Goal: Task Accomplishment & Management: Manage account settings

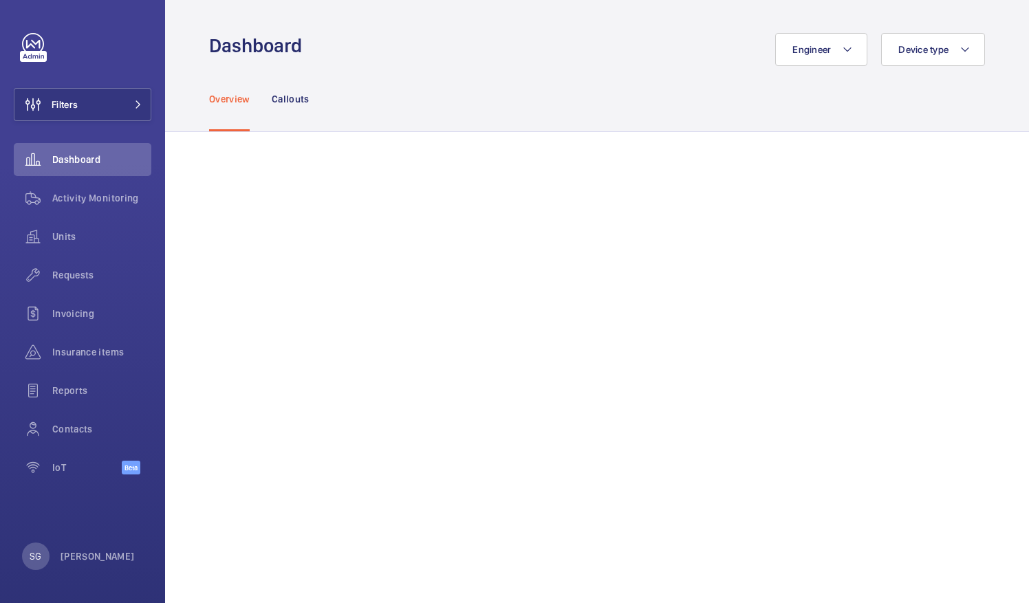
click at [819, 72] on div "Overview Callouts" at bounding box center [597, 98] width 776 height 65
click at [818, 55] on button "Engineer" at bounding box center [821, 49] width 92 height 33
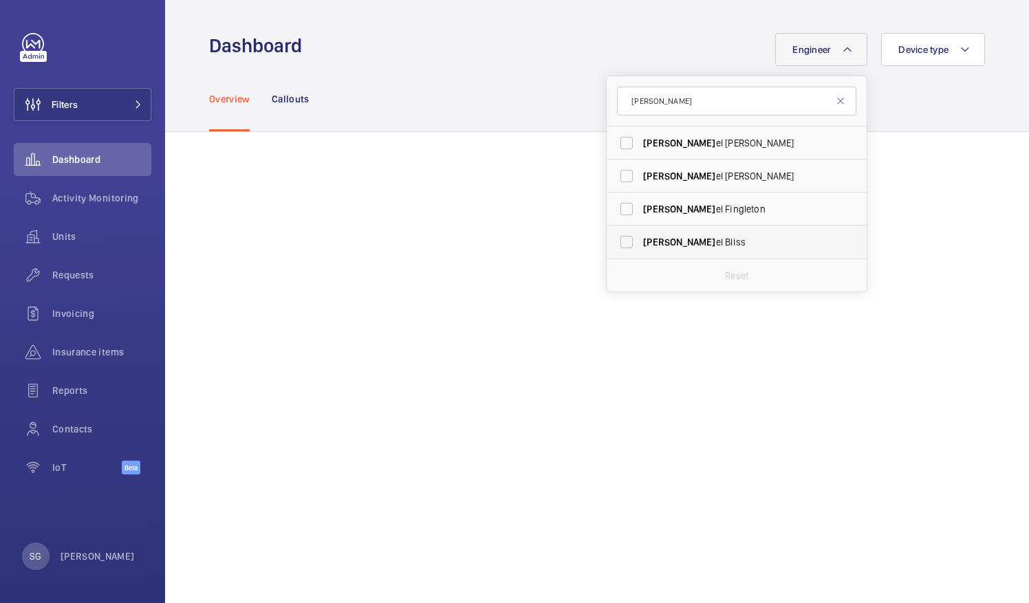
type input "[PERSON_NAME]"
click at [619, 241] on label "[PERSON_NAME]" at bounding box center [726, 242] width 239 height 33
click at [619, 241] on input "[PERSON_NAME]" at bounding box center [627, 242] width 28 height 28
checkbox input "true"
click at [957, 97] on div "Overview Callouts" at bounding box center [597, 98] width 776 height 65
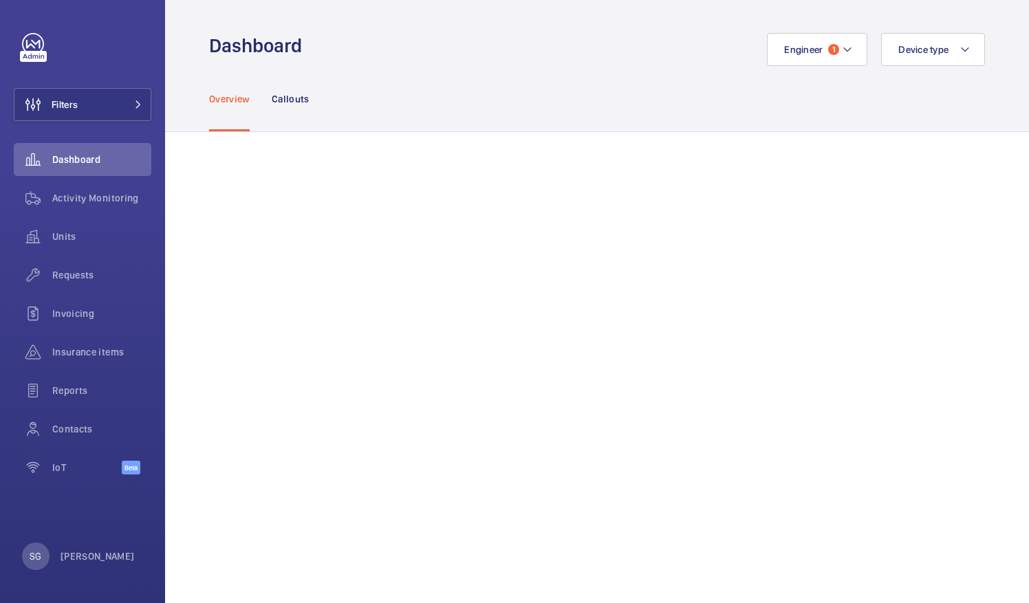
scroll to position [411, 0]
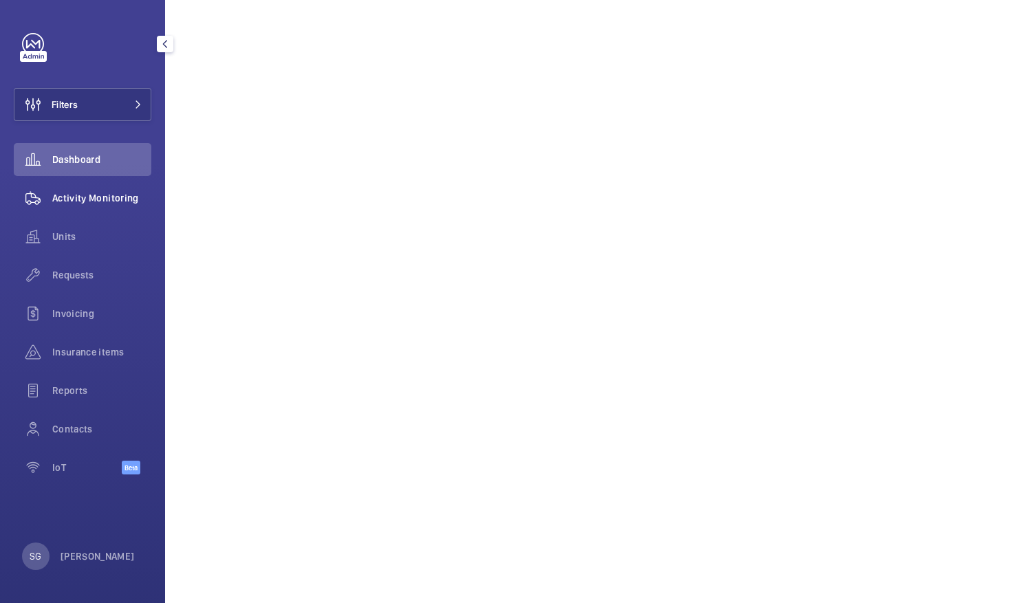
click at [68, 208] on div "Activity Monitoring" at bounding box center [83, 198] width 138 height 33
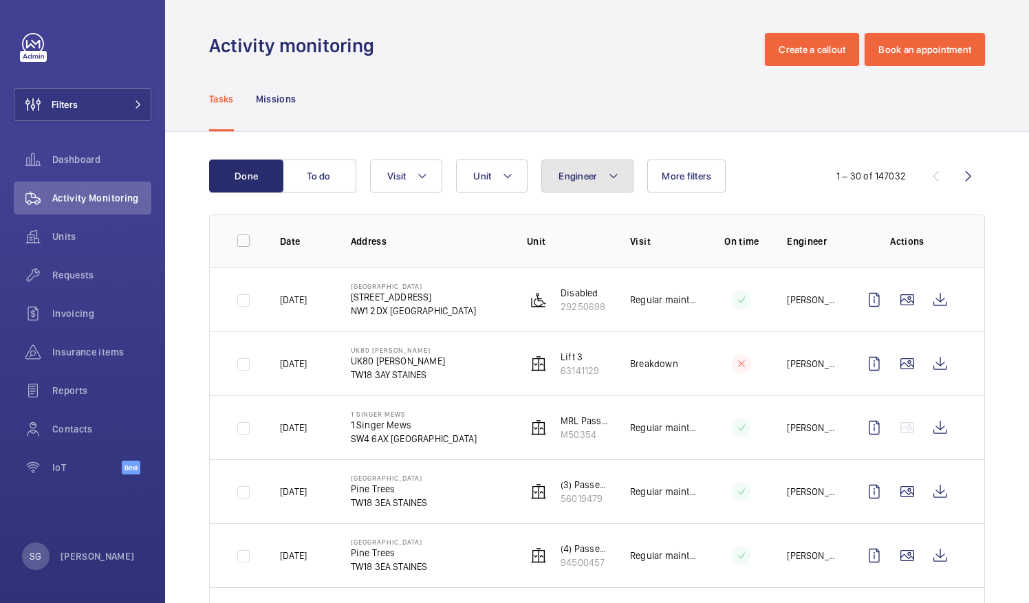
click at [602, 181] on button "Engineer" at bounding box center [587, 176] width 92 height 33
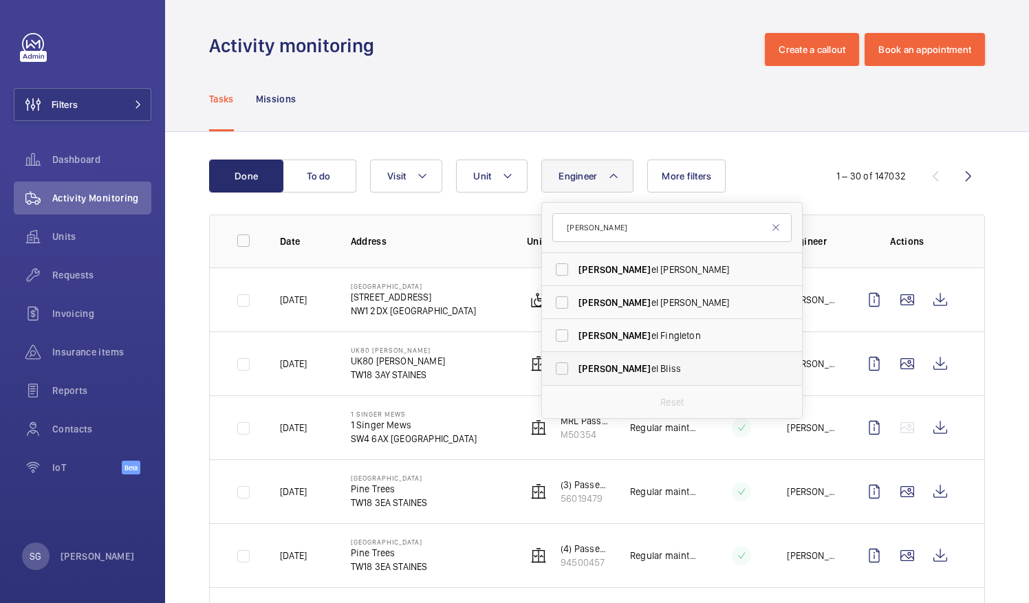
type input "[PERSON_NAME]"
click at [564, 373] on label "[PERSON_NAME]" at bounding box center [661, 368] width 239 height 33
click at [564, 373] on input "[PERSON_NAME]" at bounding box center [562, 369] width 28 height 28
checkbox input "true"
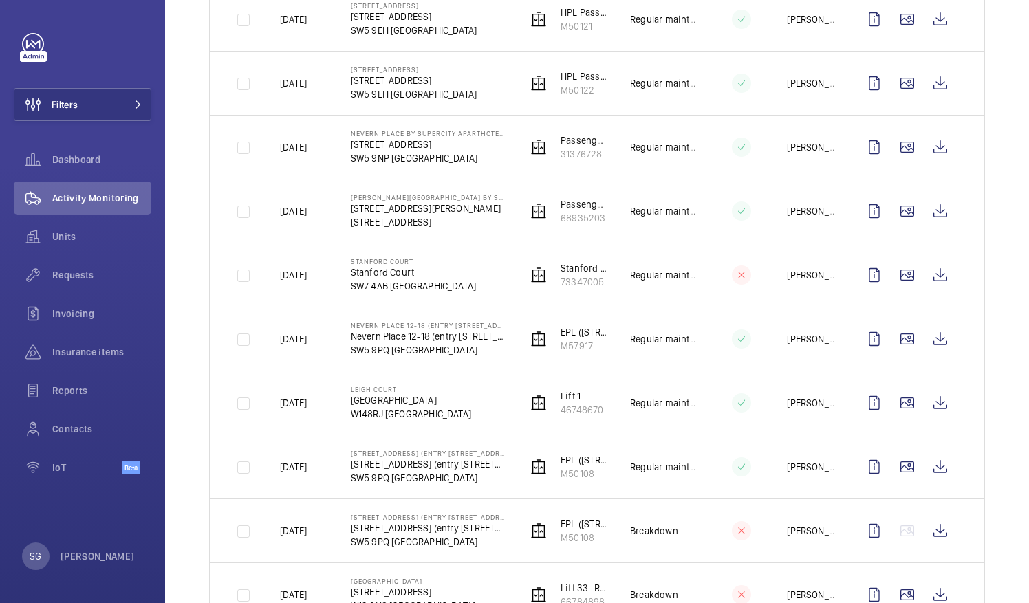
scroll to position [1610, 0]
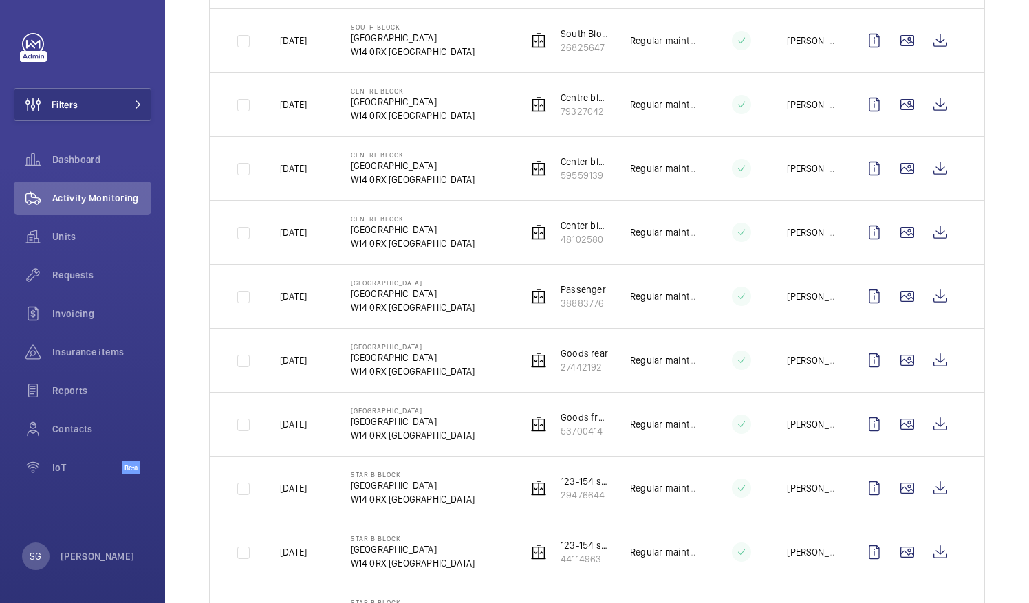
scroll to position [359, 0]
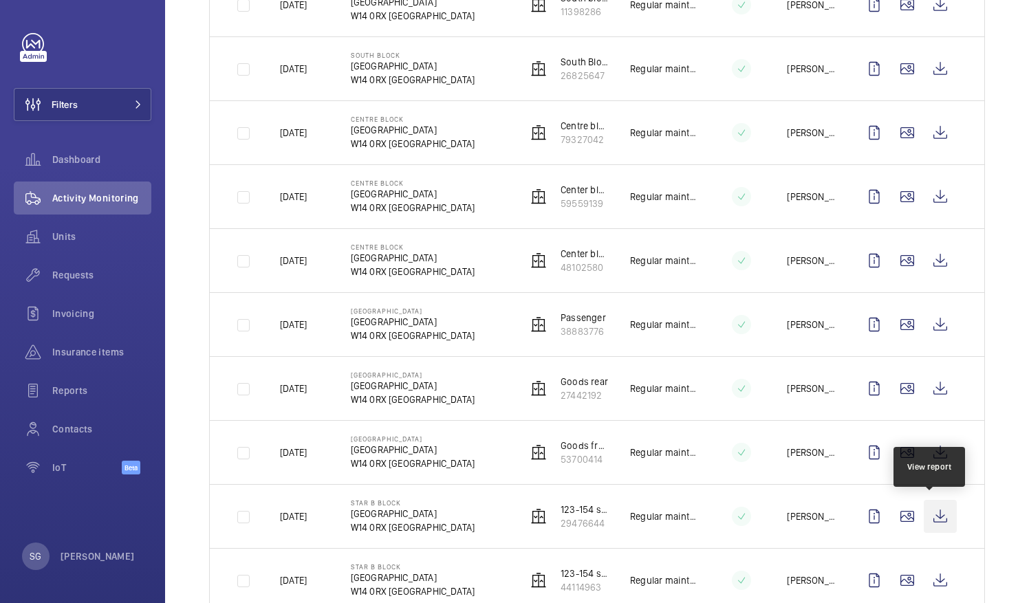
click at [933, 511] on wm-front-icon-button at bounding box center [940, 516] width 33 height 33
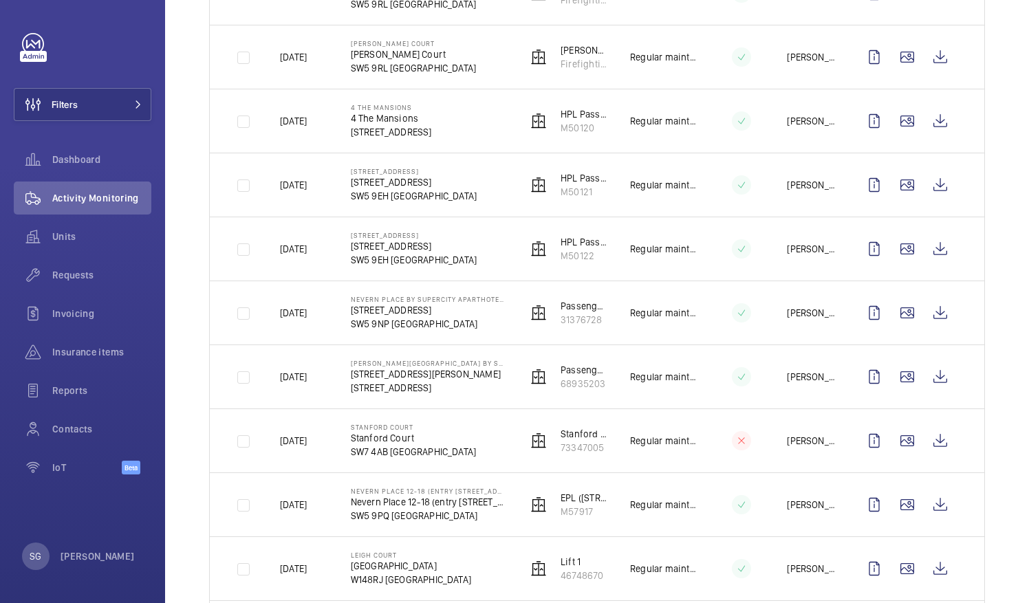
scroll to position [1400, 0]
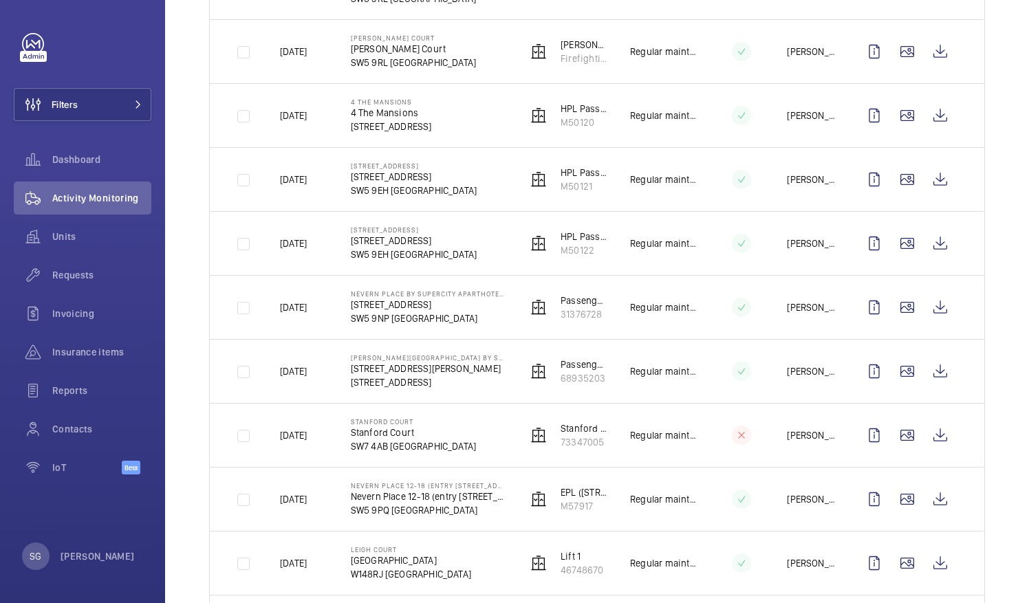
click at [98, 163] on span "Dashboard" at bounding box center [101, 160] width 99 height 14
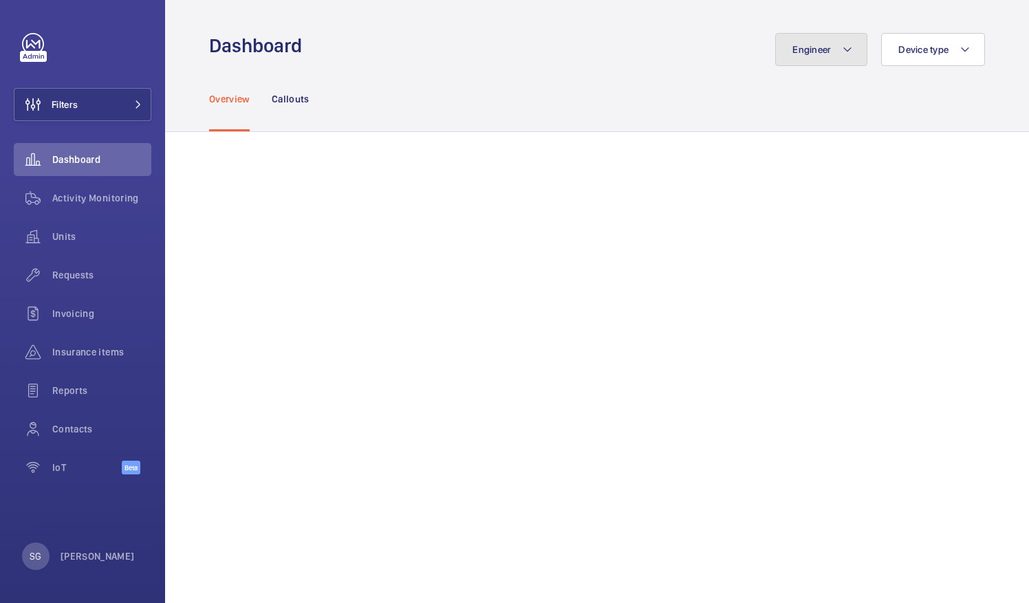
click at [828, 42] on button "Engineer" at bounding box center [821, 49] width 92 height 33
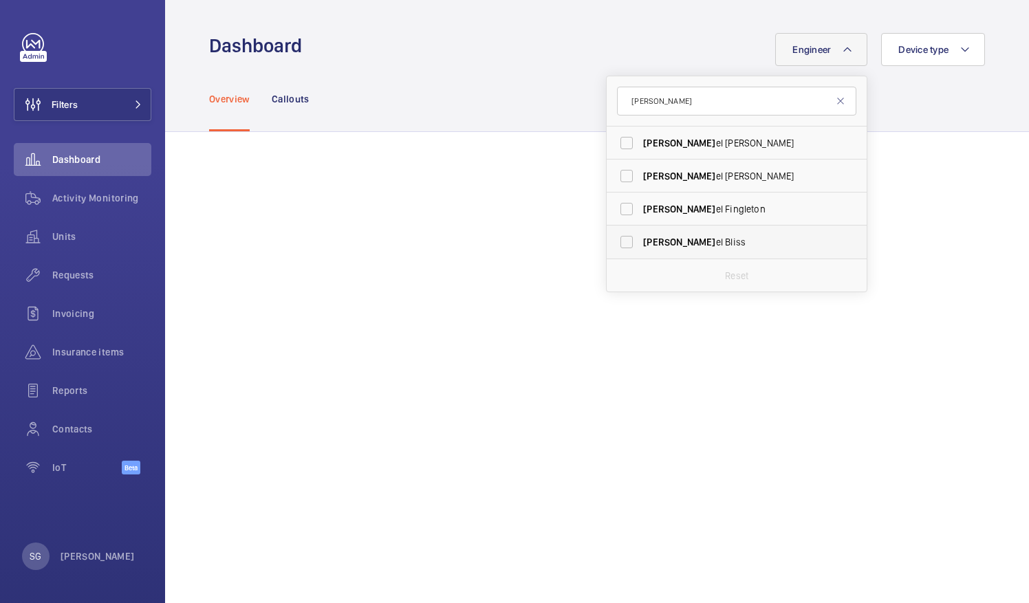
type input "[PERSON_NAME]"
click at [623, 242] on label "[PERSON_NAME]" at bounding box center [726, 242] width 239 height 33
click at [623, 242] on input "[PERSON_NAME]" at bounding box center [627, 242] width 28 height 28
checkbox input "true"
click at [835, 99] on mat-icon at bounding box center [840, 101] width 11 height 11
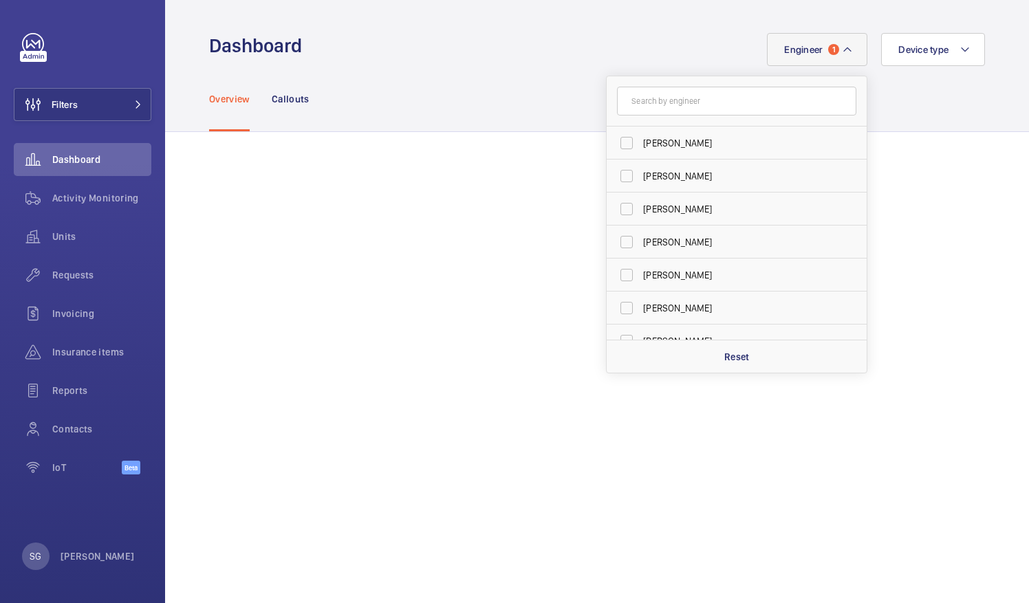
click at [919, 83] on div "Overview Callouts" at bounding box center [597, 98] width 776 height 65
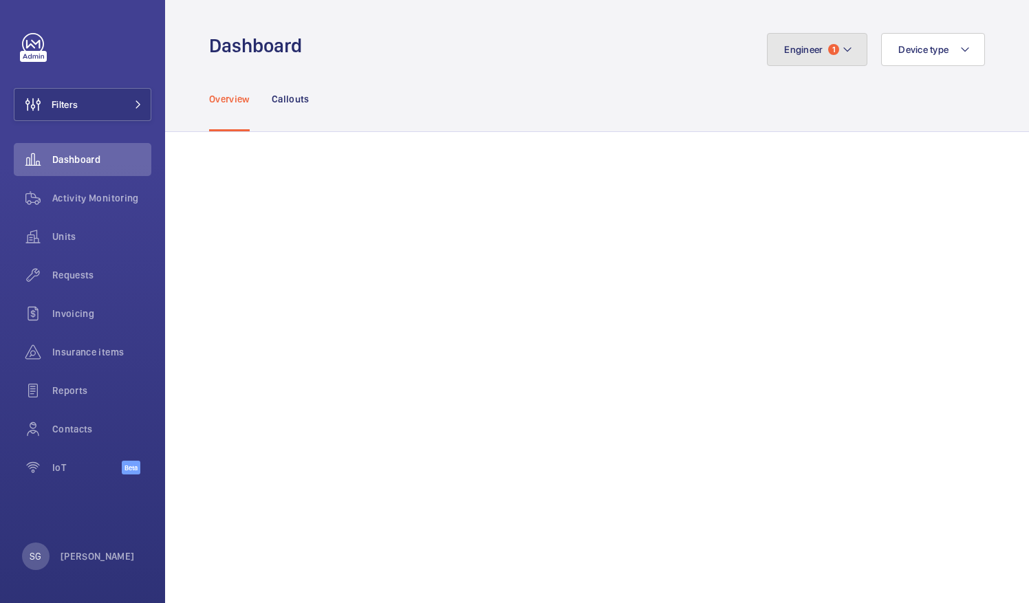
click at [823, 56] on button "Engineer 1" at bounding box center [817, 49] width 100 height 33
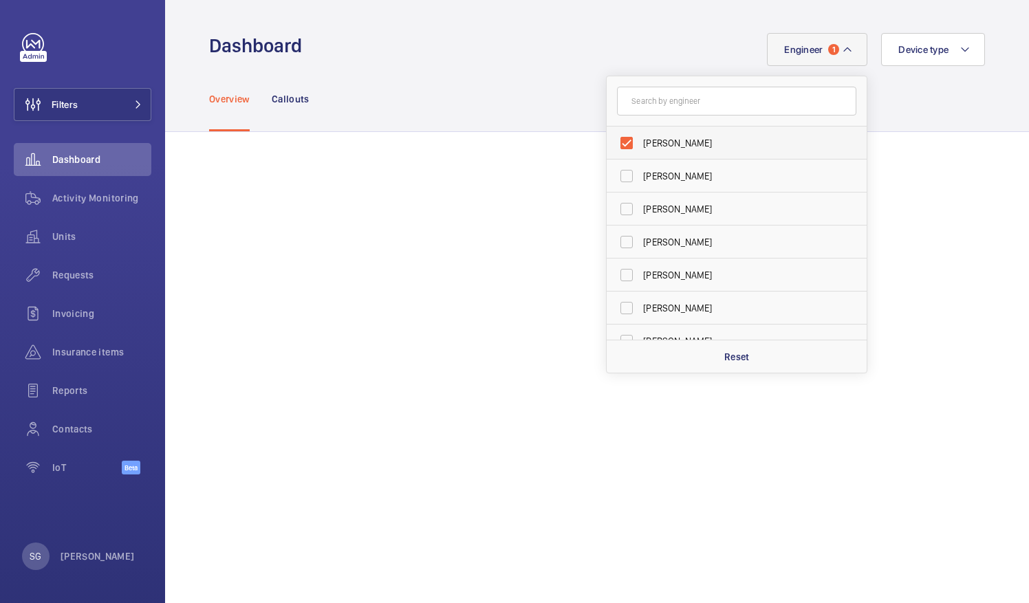
click at [612, 147] on label "[PERSON_NAME]" at bounding box center [726, 143] width 239 height 33
click at [613, 147] on input "[PERSON_NAME]" at bounding box center [627, 143] width 28 height 28
checkbox input "false"
click at [641, 98] on input "text" at bounding box center [736, 101] width 239 height 29
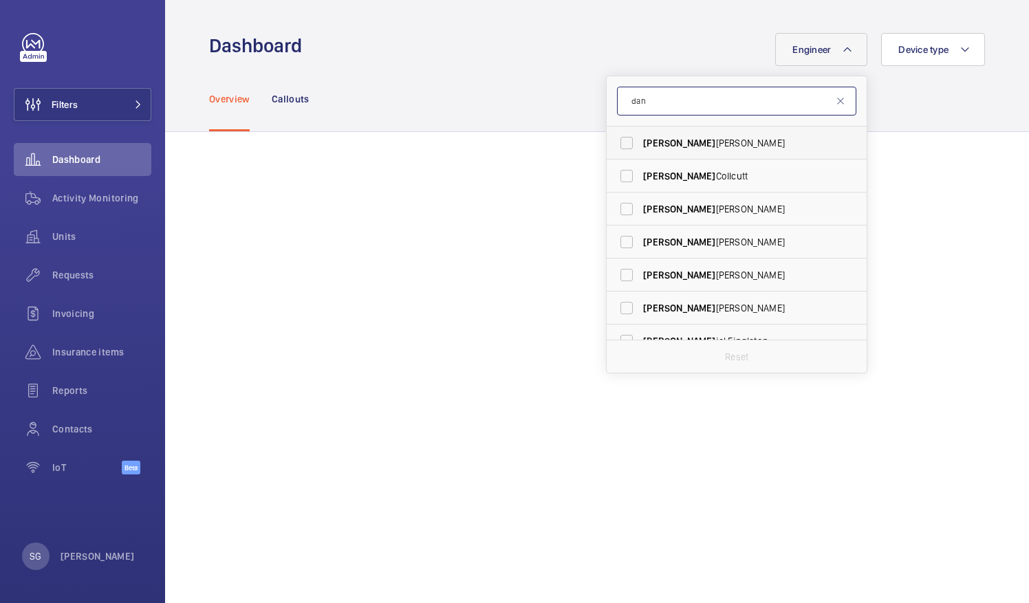
type input "dan"
click at [615, 140] on label "[PERSON_NAME]" at bounding box center [726, 143] width 239 height 33
click at [615, 140] on input "[PERSON_NAME]" at bounding box center [627, 143] width 28 height 28
checkbox input "true"
click at [558, 53] on div "Engineer 1 [PERSON_NAME] [PERSON_NAME] [PERSON_NAME] [PERSON_NAME] iel [PERSON_…" at bounding box center [647, 49] width 675 height 33
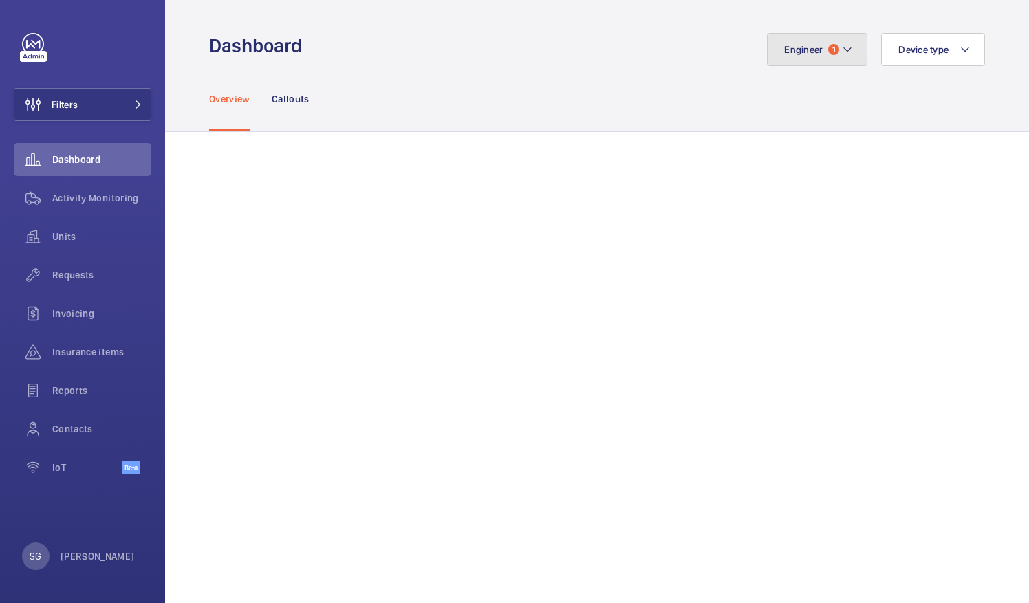
click at [826, 57] on button "Engineer 1" at bounding box center [817, 49] width 100 height 33
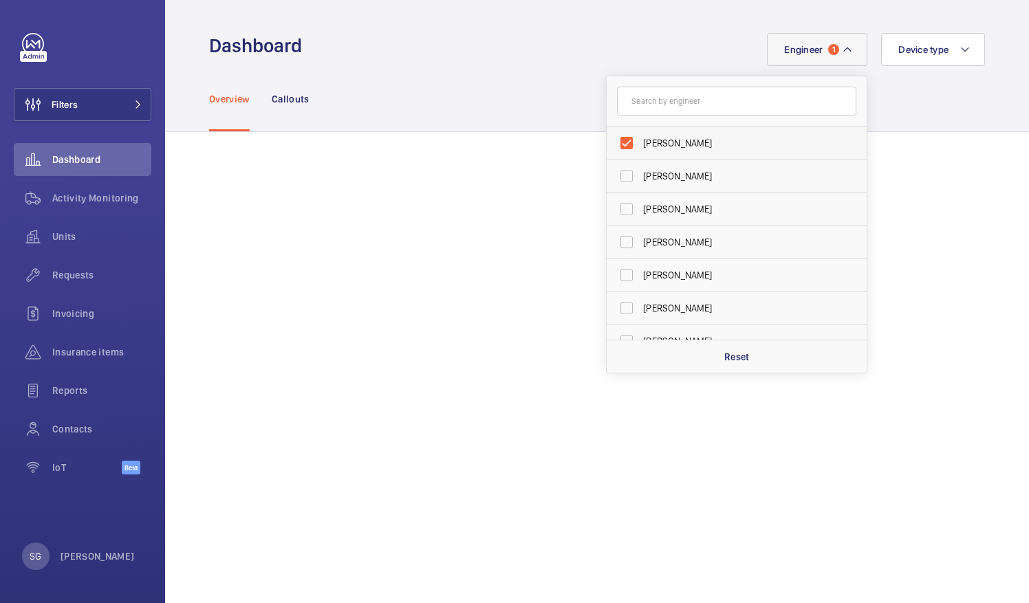
click at [617, 145] on label "[PERSON_NAME]" at bounding box center [726, 143] width 239 height 33
click at [617, 145] on input "[PERSON_NAME]" at bounding box center [627, 143] width 28 height 28
checkbox input "false"
click at [468, 54] on div "Engineer [PERSON_NAME] [PERSON_NAME] [PERSON_NAME] [PERSON_NAME] [PERSON_NAME] …" at bounding box center [647, 49] width 675 height 33
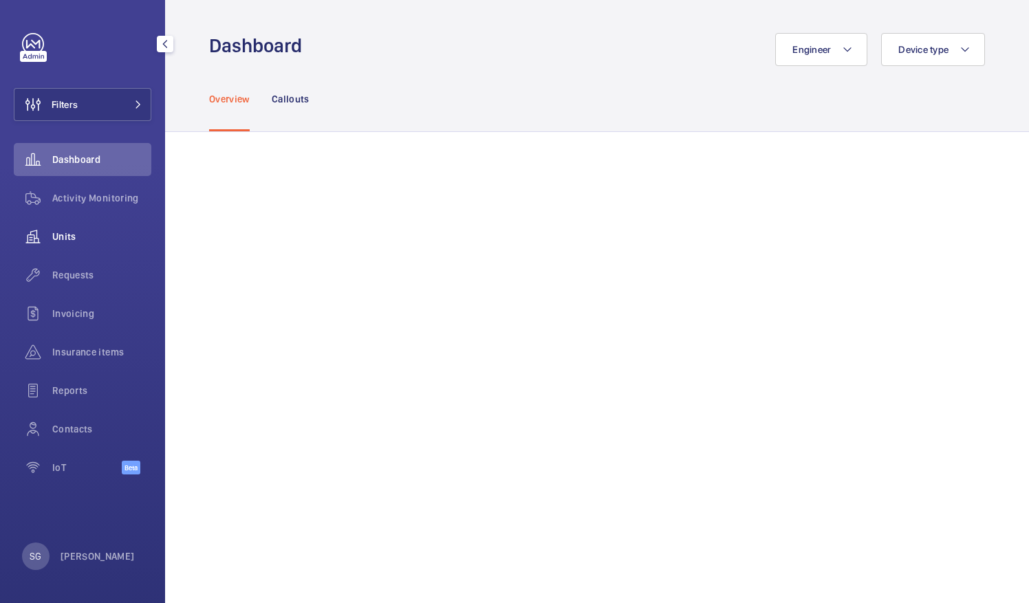
click at [109, 235] on span "Units" at bounding box center [101, 237] width 99 height 14
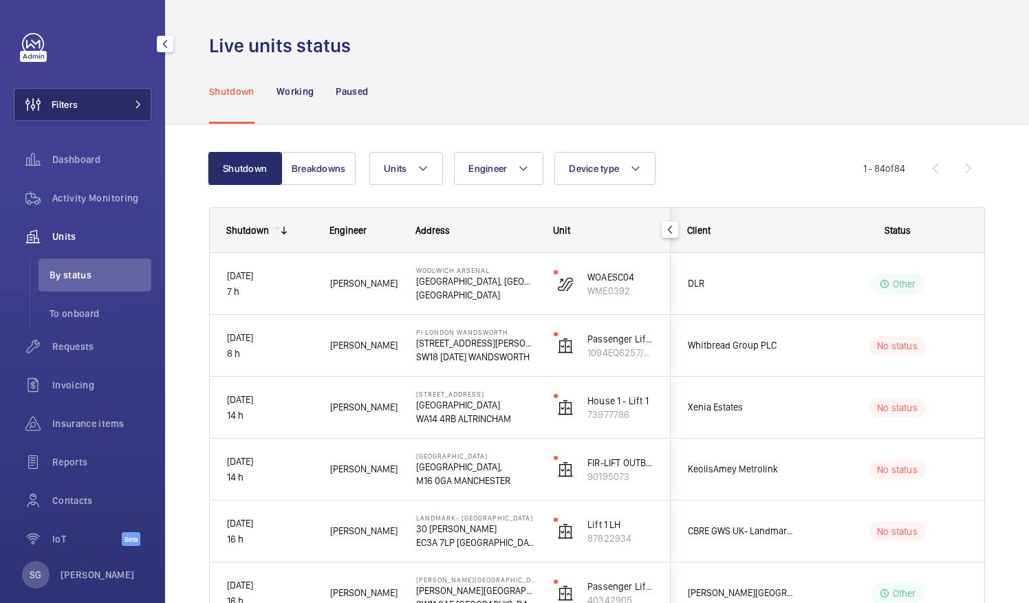
click at [118, 114] on button "Filters" at bounding box center [83, 104] width 138 height 33
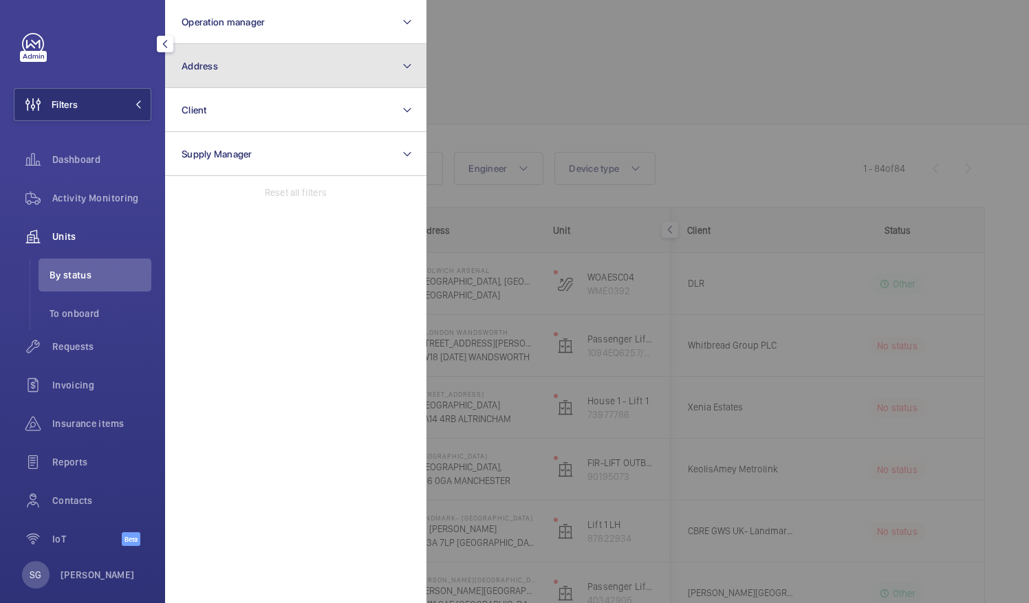
click at [311, 60] on button "Address" at bounding box center [295, 66] width 261 height 44
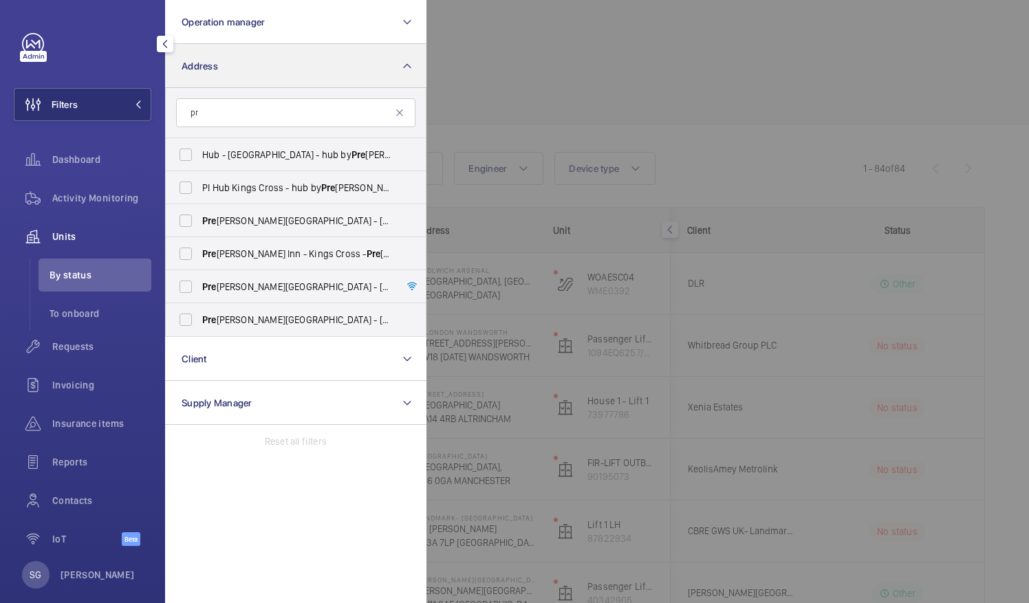
type input "p"
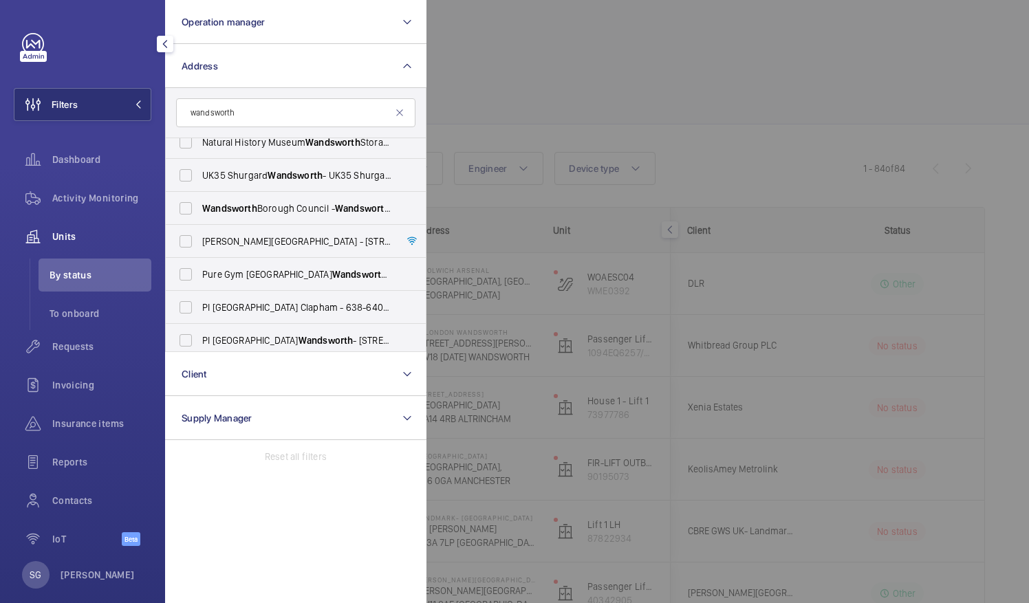
scroll to position [51, 0]
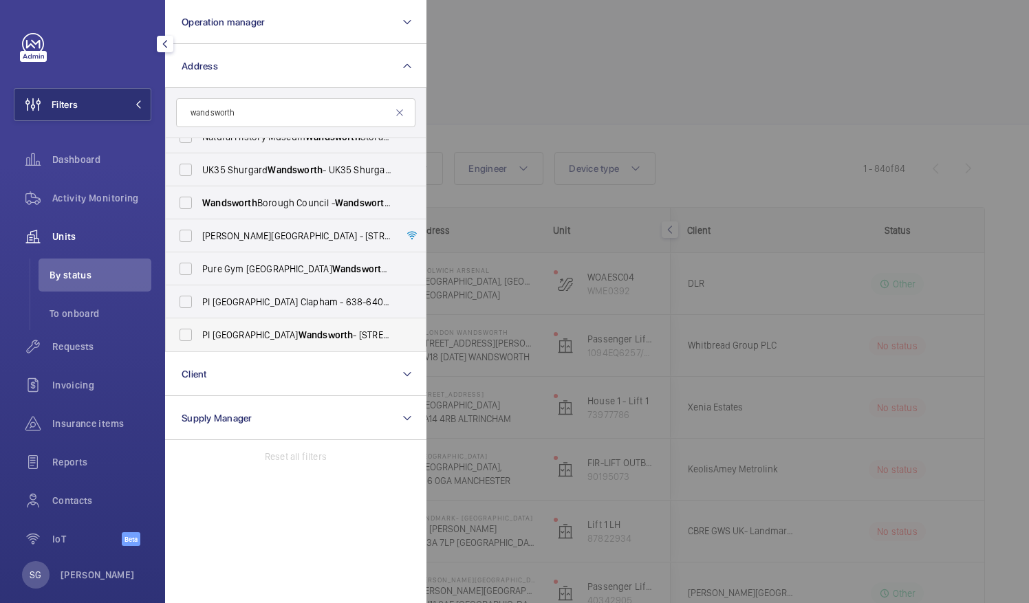
type input "wandsworth"
click at [299, 332] on span "Wandsworth" at bounding box center [326, 335] width 55 height 11
click at [200, 332] on input "PI London Wandsworth - [STREET_ADDRESS][PERSON_NAME][DATE]" at bounding box center [186, 335] width 28 height 28
checkbox input "true"
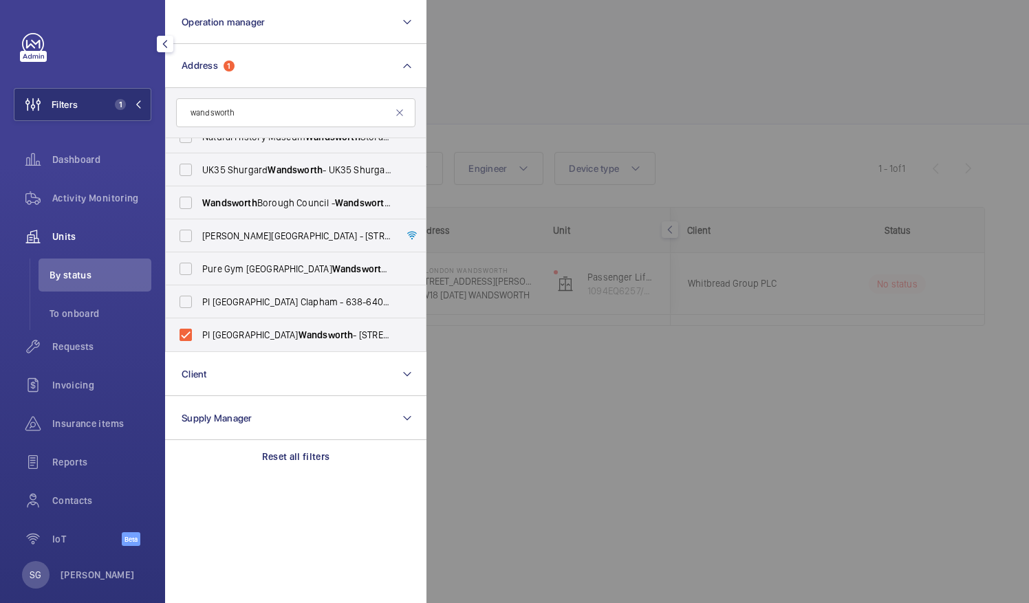
click at [540, 98] on div at bounding box center [941, 301] width 1029 height 603
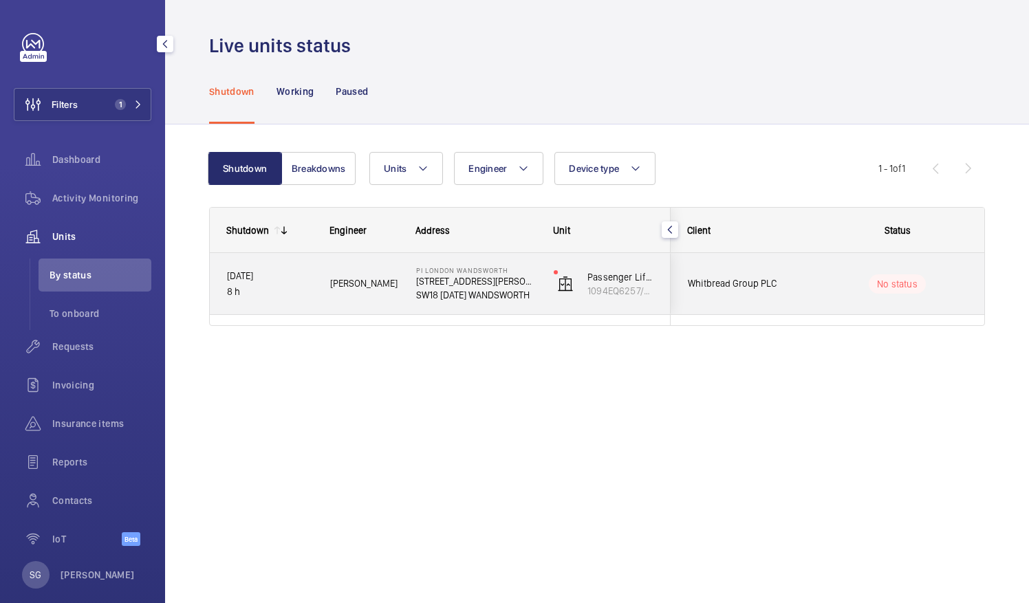
click at [538, 285] on div "Passenger Lift Right Hand Guest Lift 1094EQ6257/CP70968" at bounding box center [603, 284] width 133 height 62
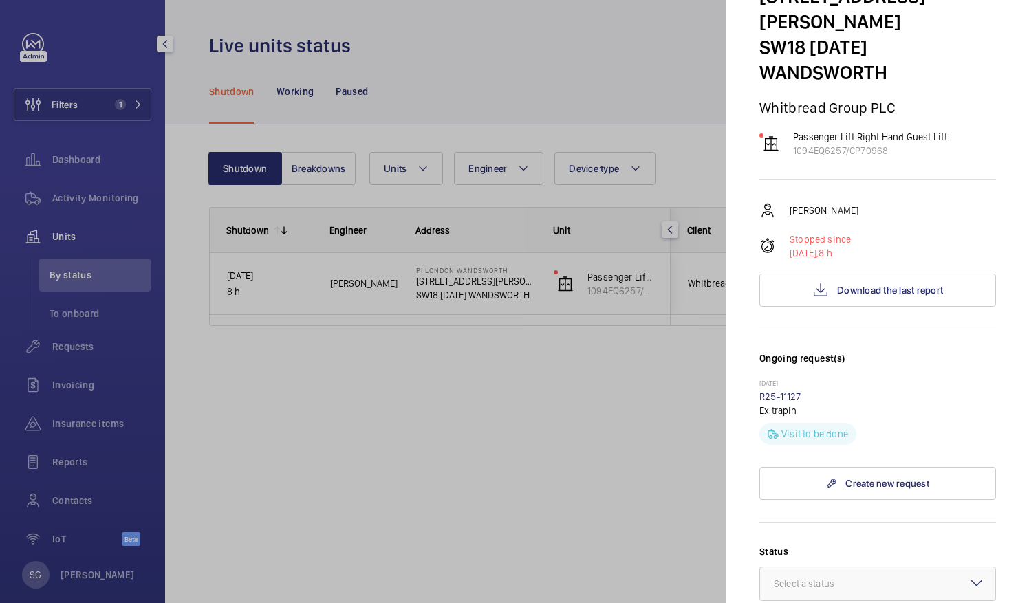
scroll to position [61, 0]
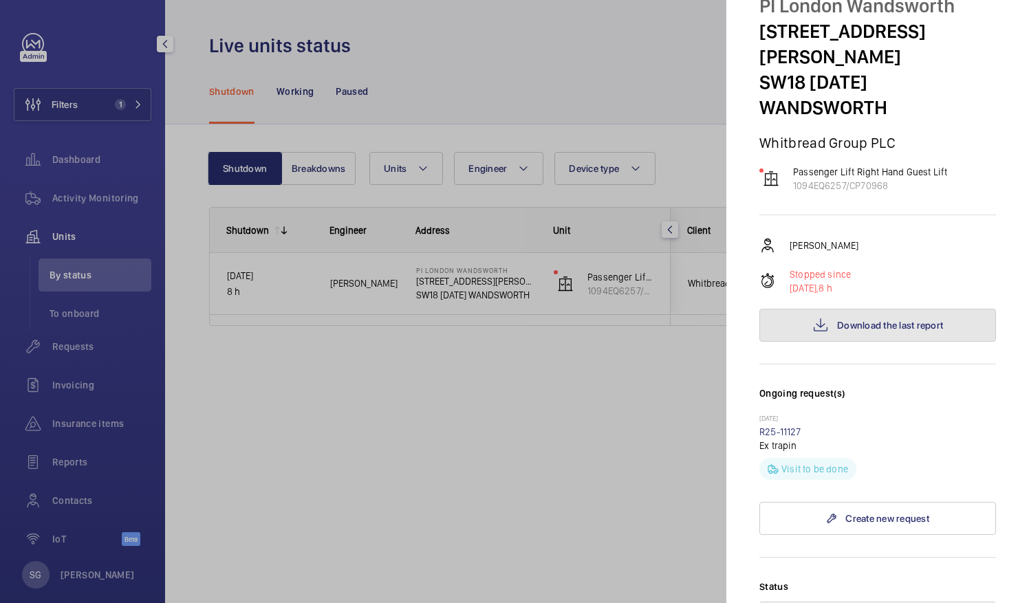
click at [874, 320] on span "Download the last report" at bounding box center [890, 325] width 106 height 11
click at [685, 89] on div at bounding box center [514, 301] width 1029 height 603
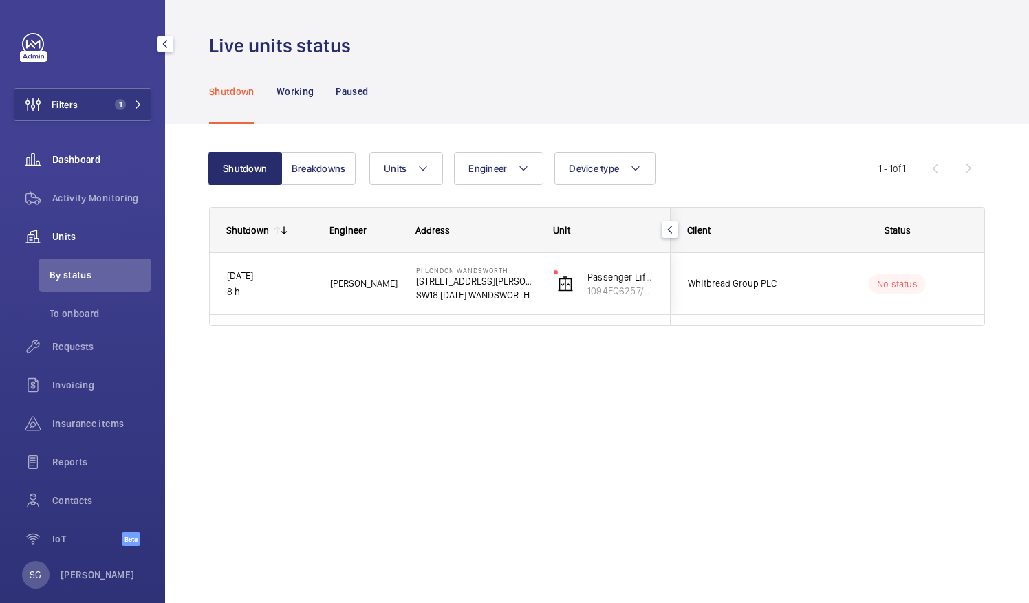
click at [94, 151] on div "Dashboard" at bounding box center [83, 159] width 138 height 33
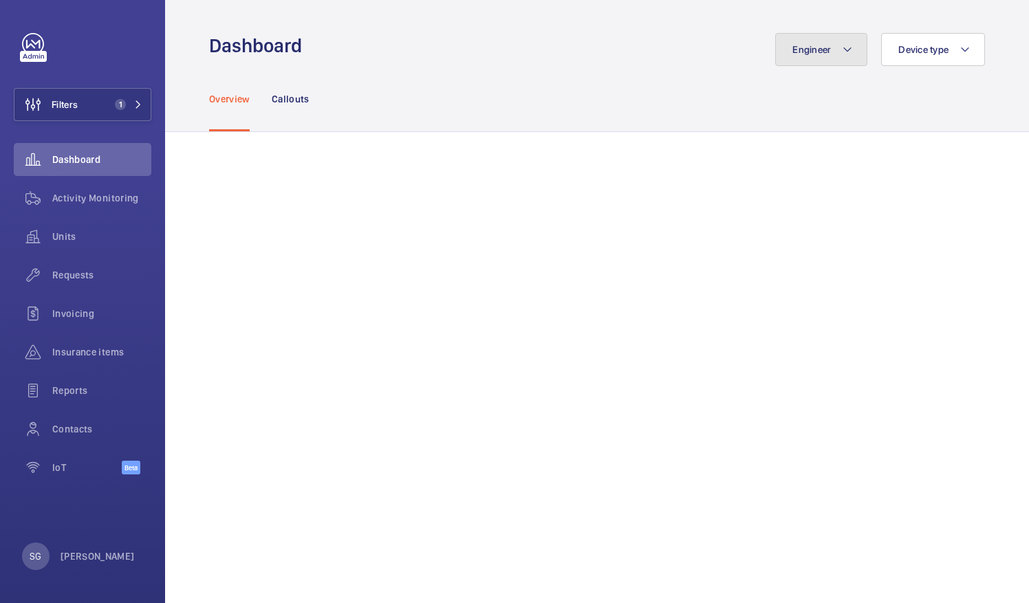
click at [834, 34] on button "Engineer" at bounding box center [821, 49] width 92 height 33
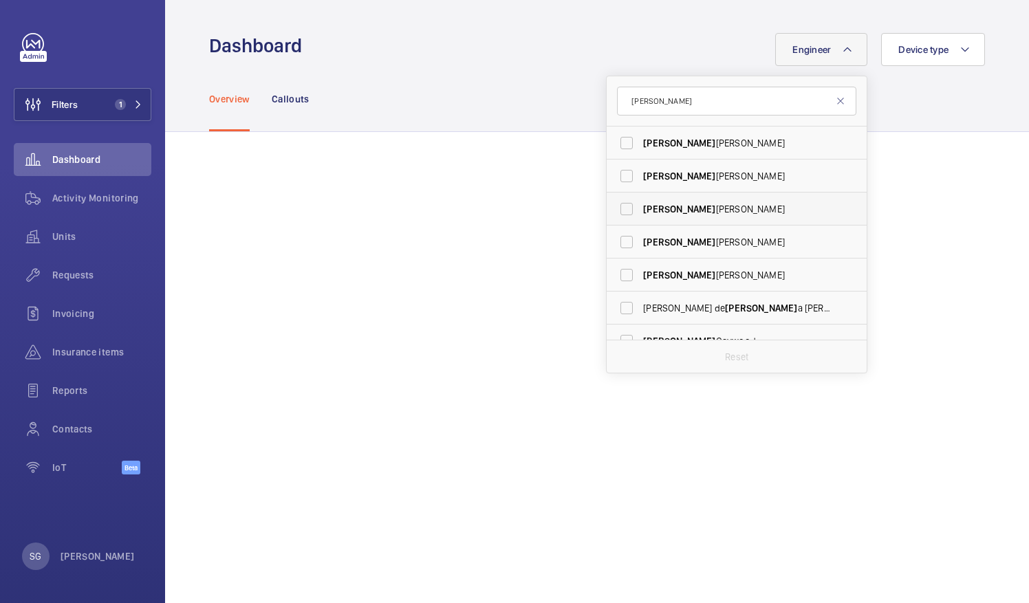
type input "[PERSON_NAME]"
drag, startPoint x: 610, startPoint y: 208, endPoint x: 621, endPoint y: 213, distance: 12.3
click at [621, 213] on label "[PERSON_NAME]" at bounding box center [726, 209] width 239 height 33
click at [621, 213] on input "[PERSON_NAME]" at bounding box center [627, 209] width 28 height 28
click at [619, 207] on label "[PERSON_NAME]" at bounding box center [726, 209] width 239 height 33
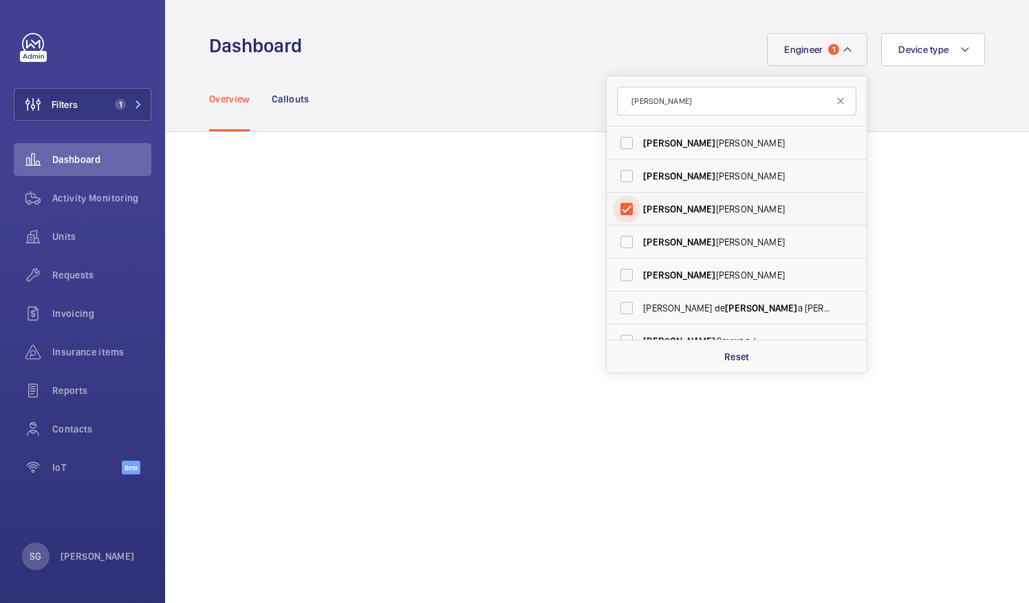
click at [619, 207] on input "[PERSON_NAME]" at bounding box center [627, 209] width 28 height 28
checkbox input "false"
click at [655, 106] on input "[PERSON_NAME]" at bounding box center [736, 101] width 239 height 29
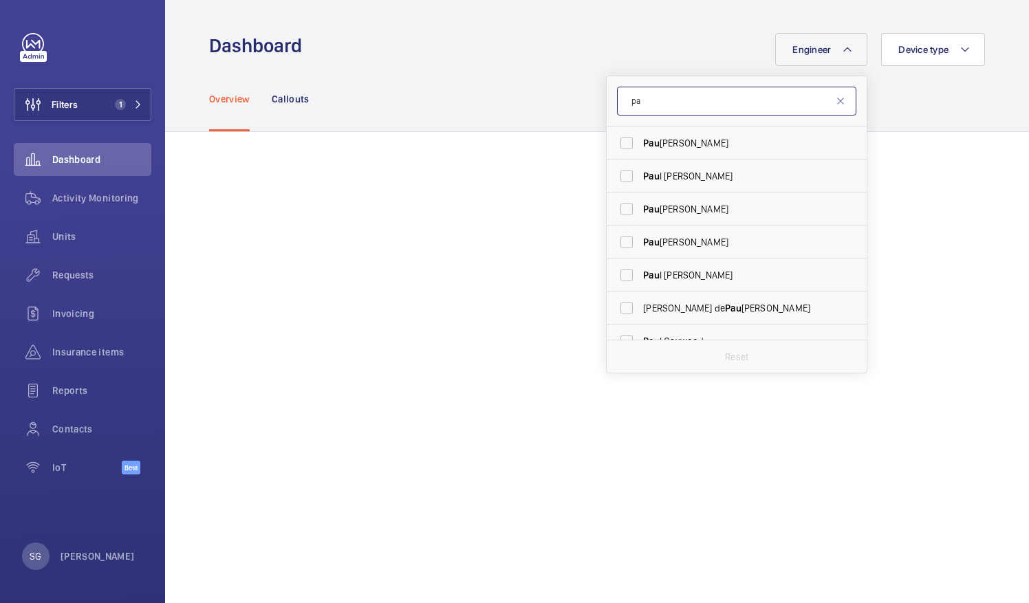
type input "p"
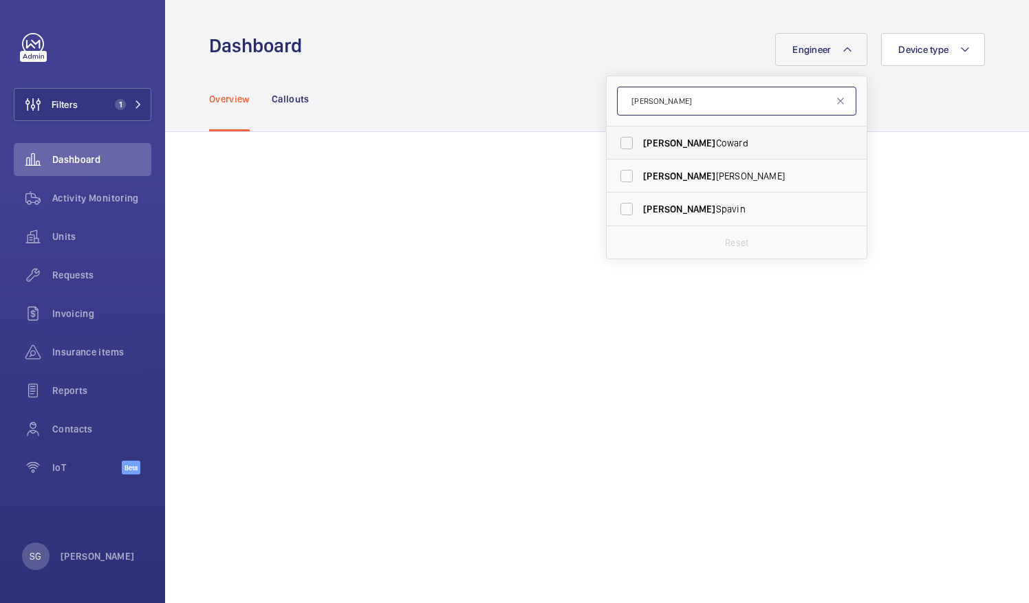
type input "[PERSON_NAME]"
click at [622, 150] on label "[PERSON_NAME]" at bounding box center [726, 143] width 239 height 33
click at [622, 150] on input "[PERSON_NAME]" at bounding box center [627, 143] width 28 height 28
checkbox input "true"
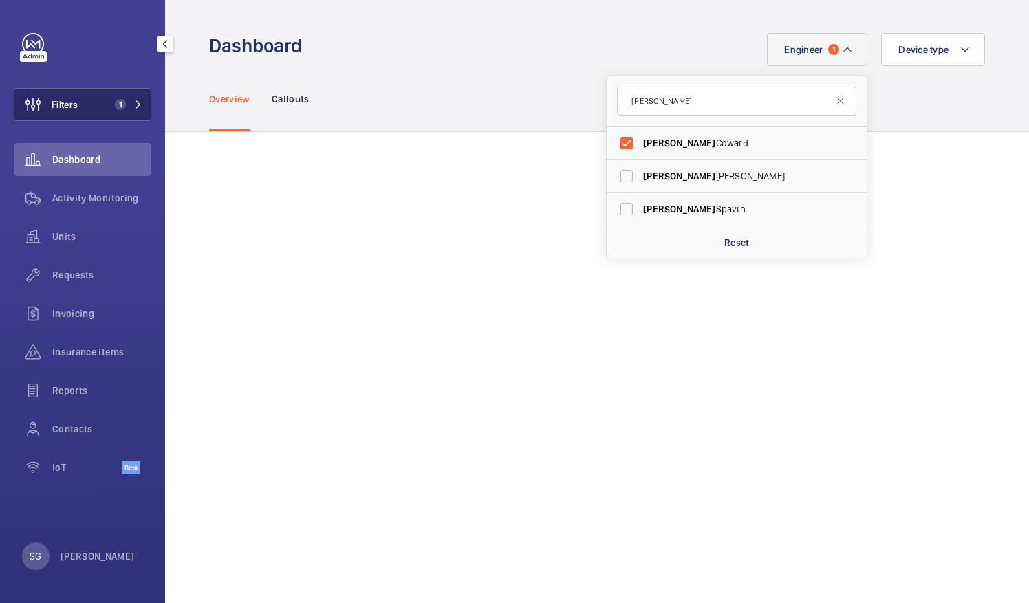
click at [133, 113] on button "Filters 1" at bounding box center [83, 104] width 138 height 33
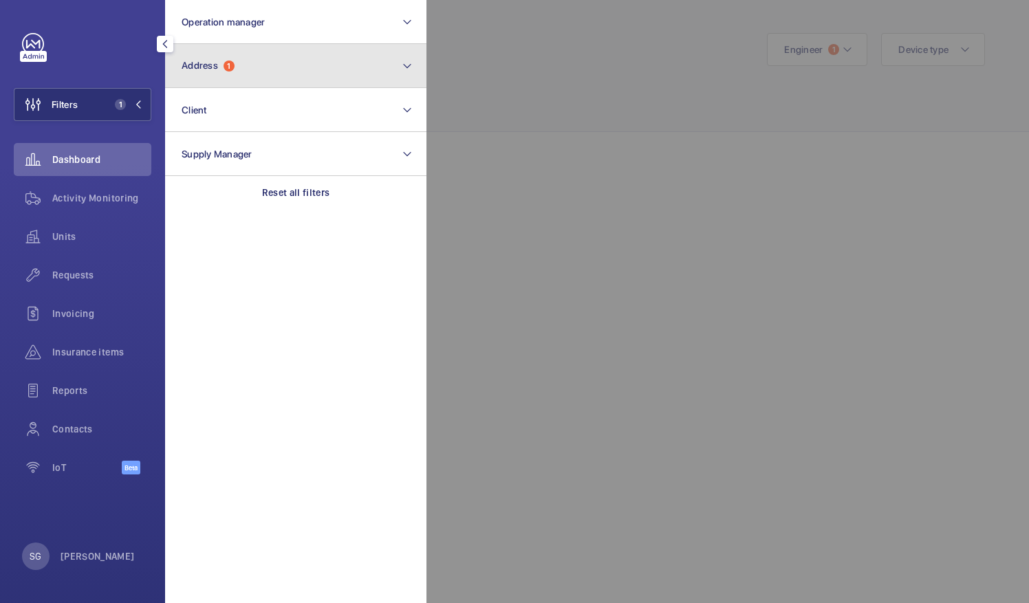
click at [335, 54] on button "Address 1" at bounding box center [295, 66] width 261 height 44
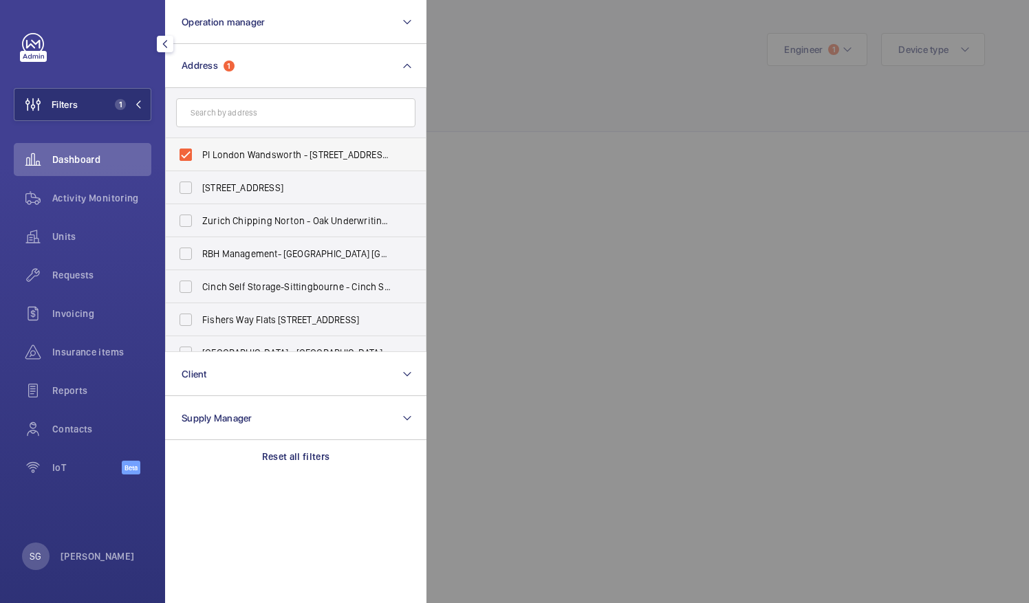
click at [187, 145] on label "PI London Wandsworth - [STREET_ADDRESS][PERSON_NAME][DATE]" at bounding box center [285, 154] width 239 height 33
click at [187, 145] on input "PI London Wandsworth - [STREET_ADDRESS][PERSON_NAME][DATE]" at bounding box center [186, 155] width 28 height 28
checkbox input "false"
click at [489, 42] on div at bounding box center [941, 301] width 1029 height 603
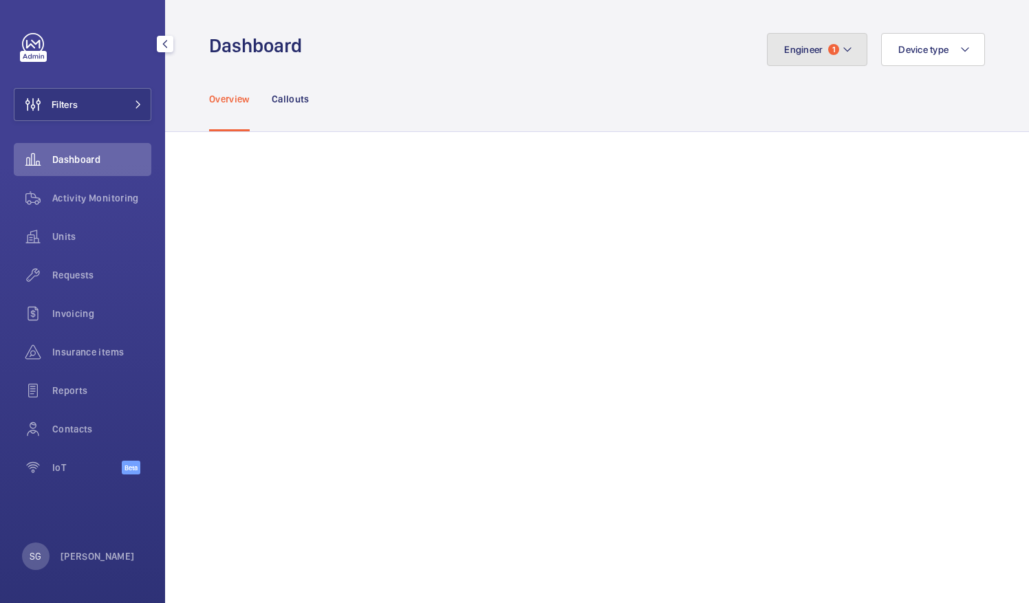
click at [805, 51] on span "Engineer" at bounding box center [803, 49] width 39 height 11
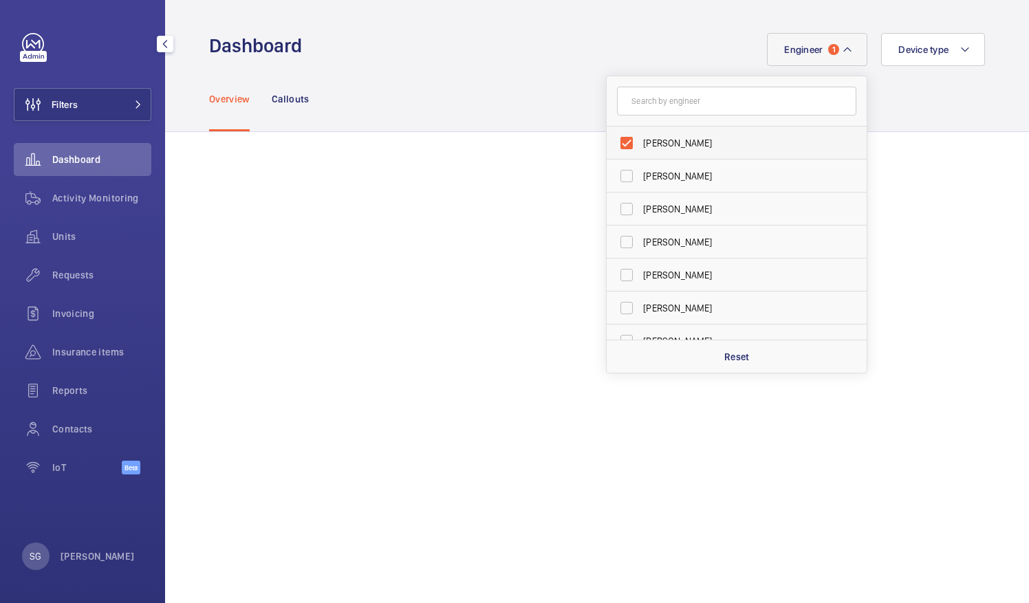
click at [621, 141] on label "[PERSON_NAME]" at bounding box center [726, 143] width 239 height 33
click at [621, 141] on input "[PERSON_NAME]" at bounding box center [627, 143] width 28 height 28
checkbox input "false"
click at [648, 103] on input "text" at bounding box center [736, 101] width 239 height 29
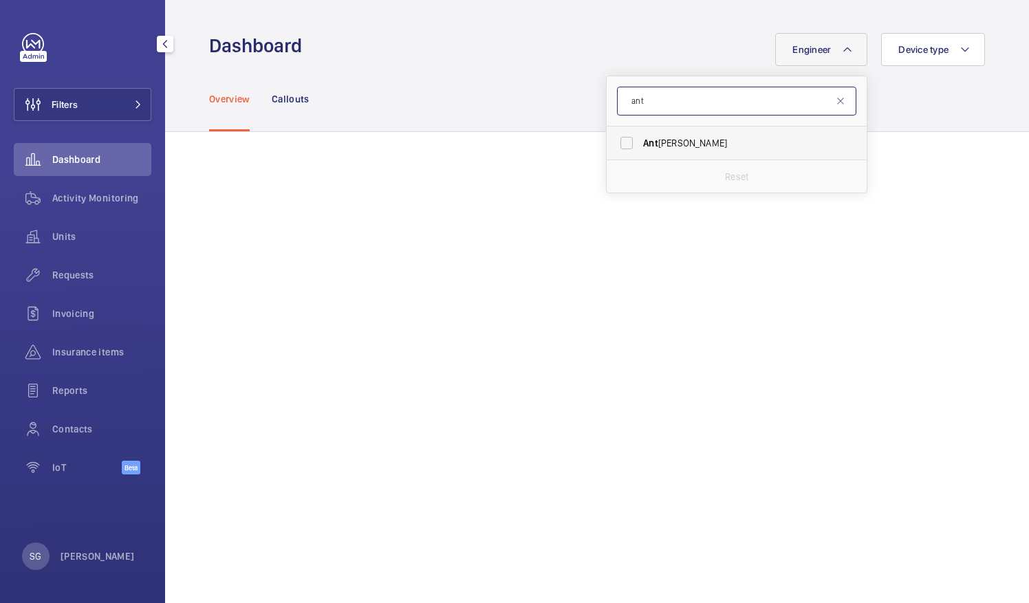
type input "ant"
click at [619, 140] on label "[PERSON_NAME]" at bounding box center [726, 143] width 239 height 33
click at [619, 140] on input "[PERSON_NAME]" at bounding box center [627, 143] width 28 height 28
checkbox input "true"
click at [535, 87] on div "Overview Callouts" at bounding box center [597, 98] width 776 height 65
